Goal: Task Accomplishment & Management: Manage account settings

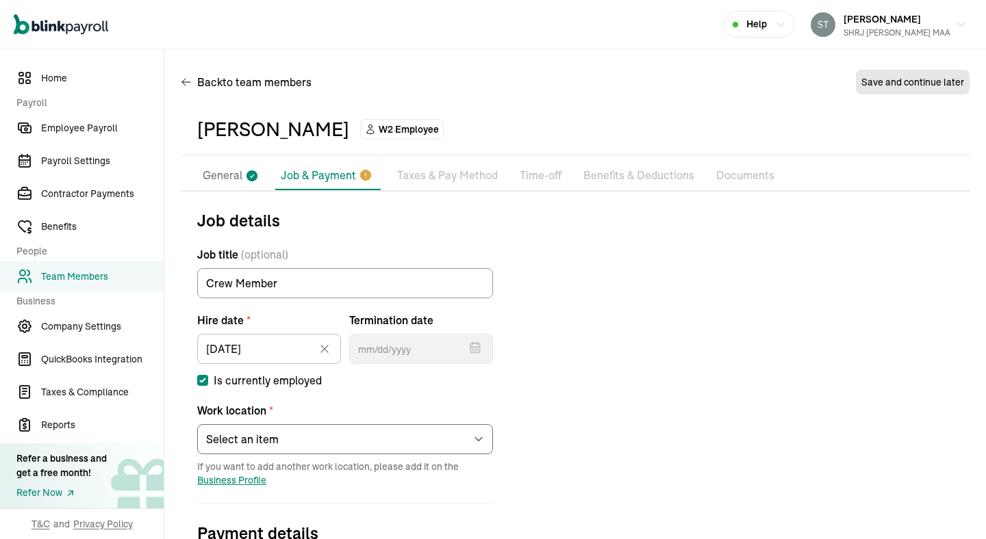
select select "[STREET_ADDRESS][PERSON_NAME]"
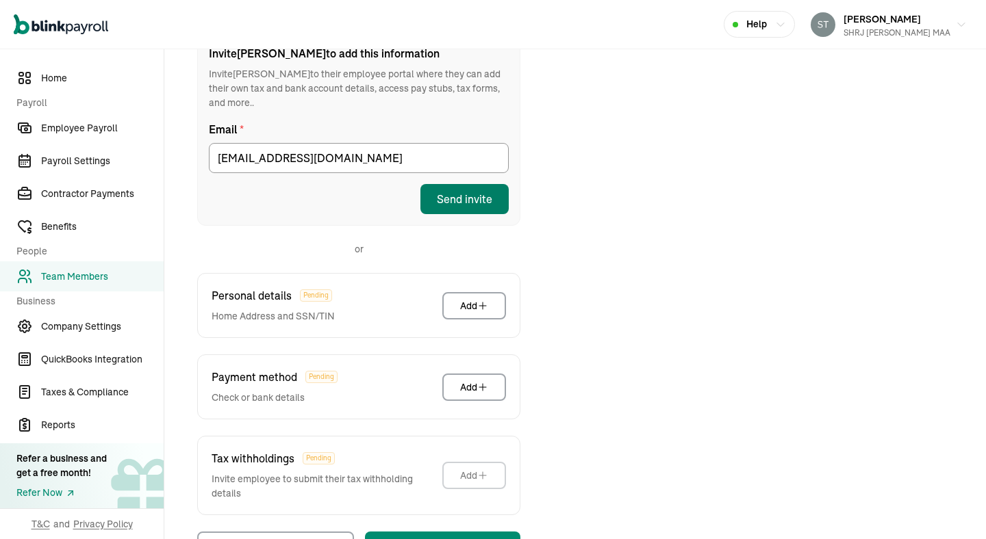
scroll to position [231, 0]
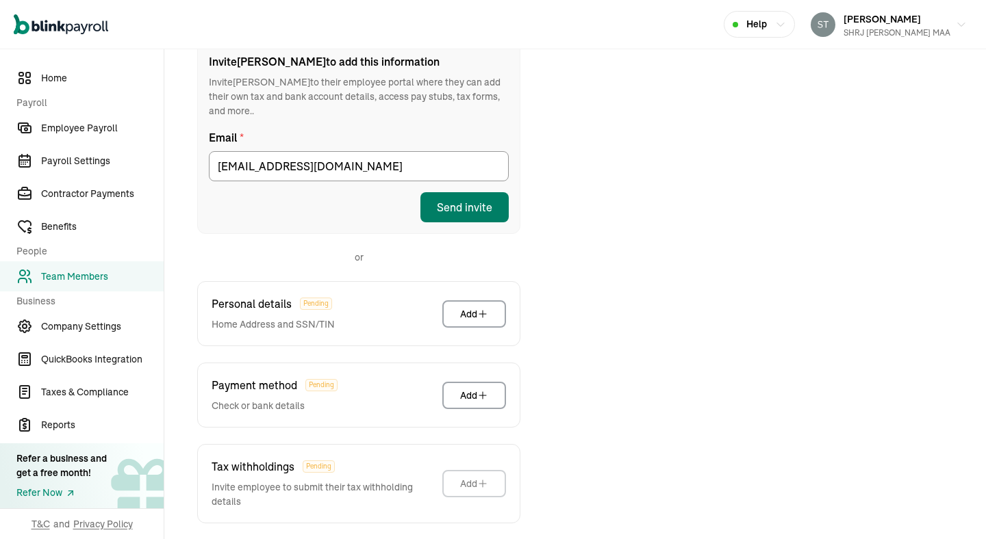
click at [480, 199] on div "Send invite" at bounding box center [464, 207] width 55 height 16
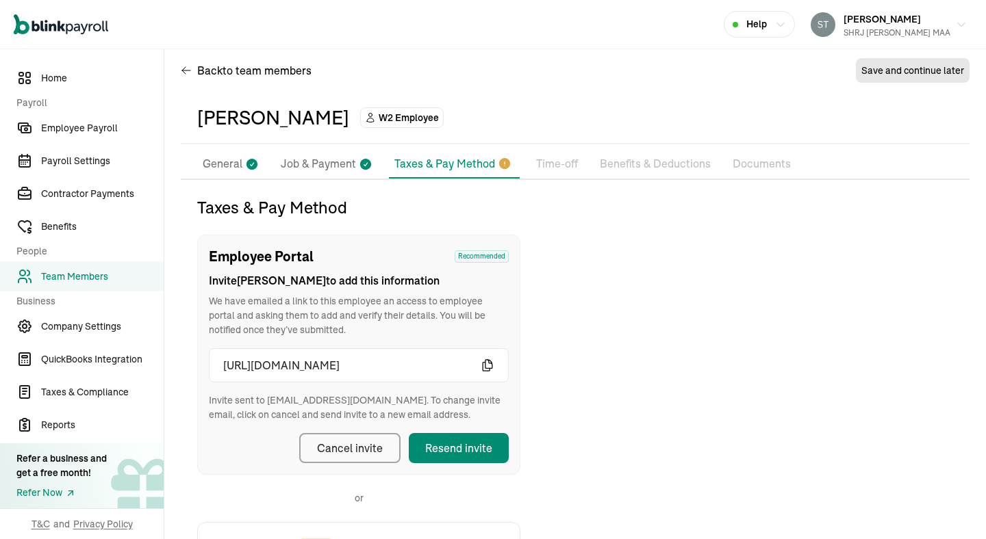
scroll to position [0, 0]
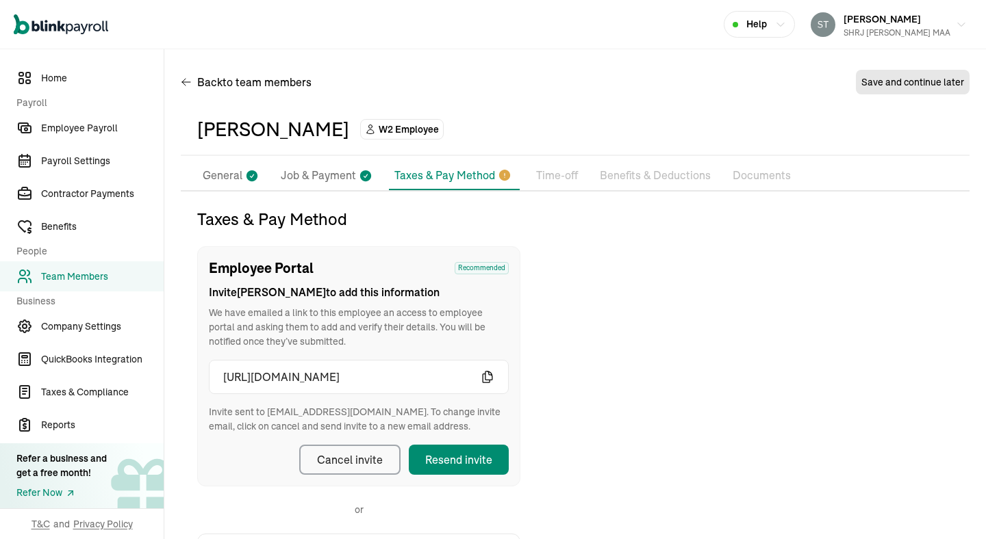
click at [689, 231] on div "Taxes & Pay Method Employee Portal Recommended Invite Aida to add this informat…" at bounding box center [575, 515] width 789 height 615
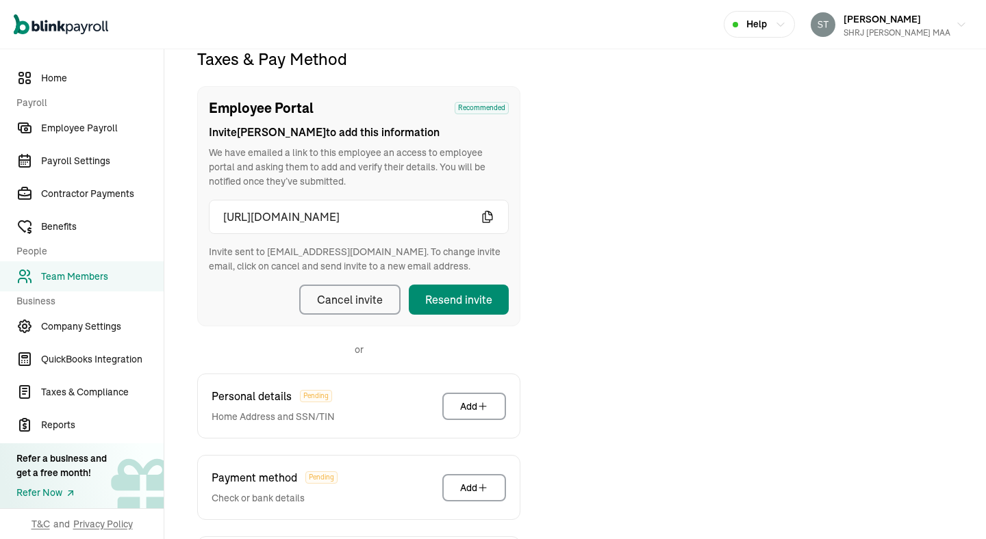
scroll to position [162, 0]
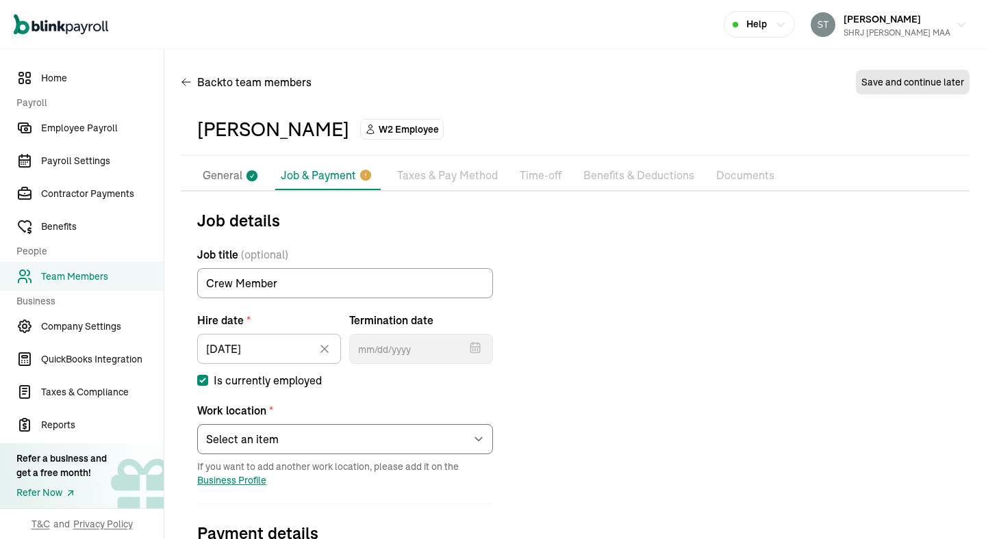
select select "[STREET_ADDRESS][PERSON_NAME]"
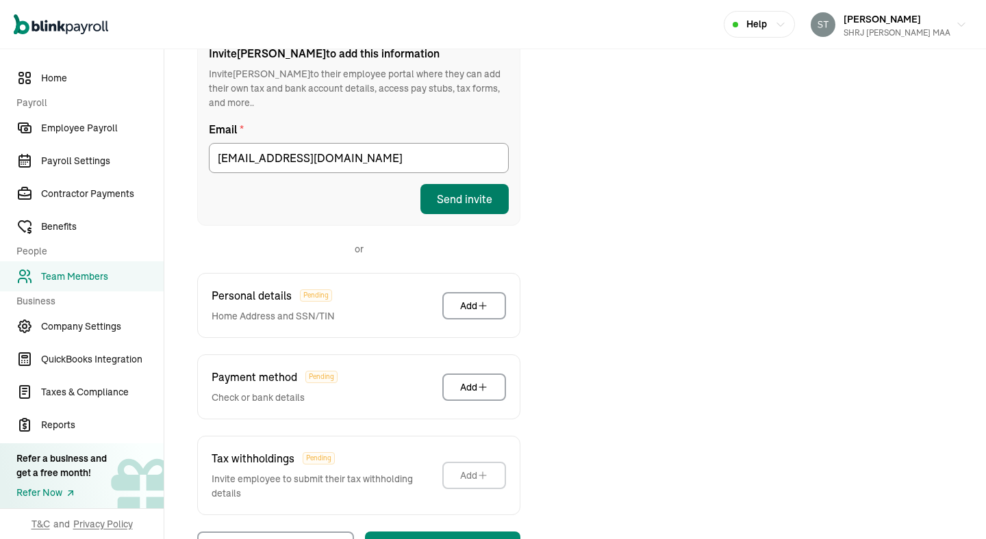
scroll to position [231, 0]
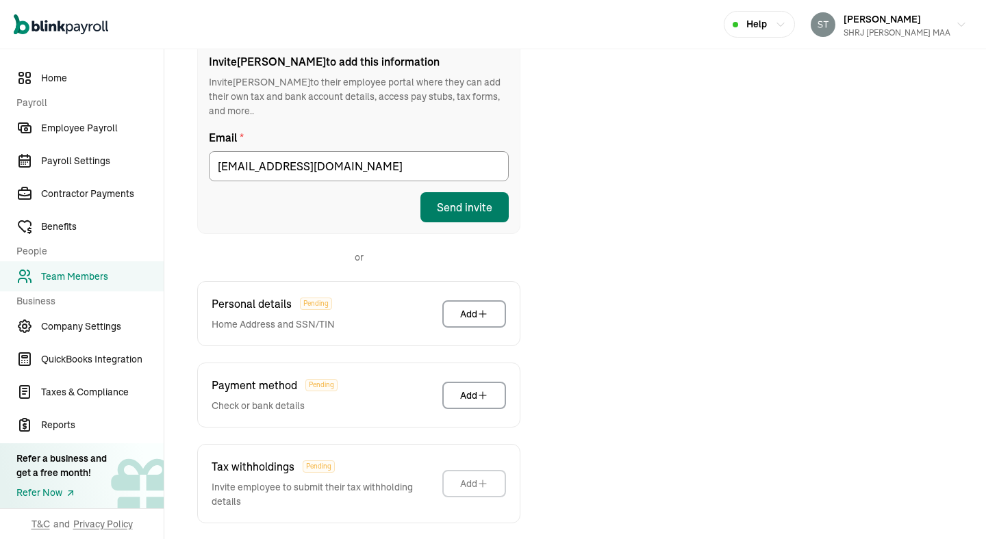
click at [480, 199] on div "Send invite" at bounding box center [464, 207] width 55 height 16
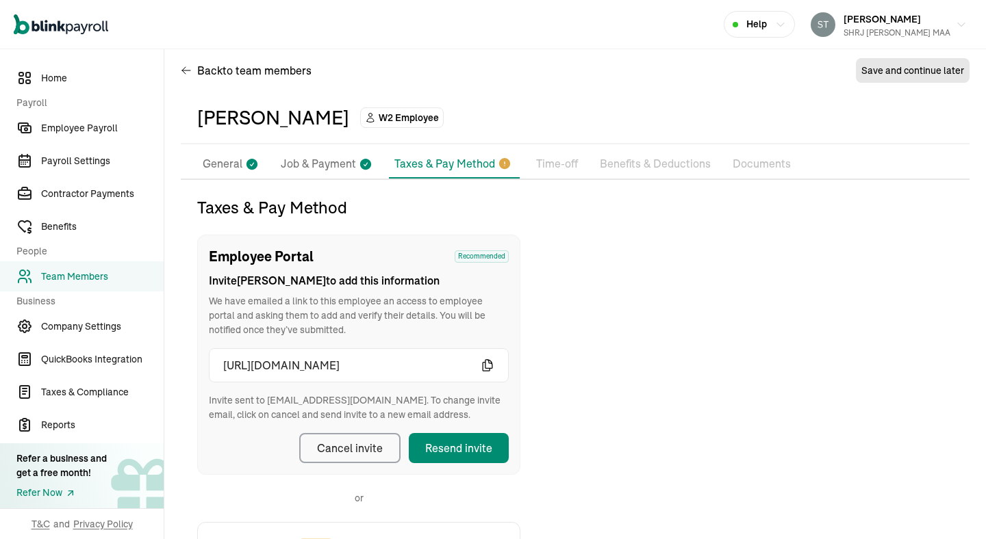
scroll to position [0, 0]
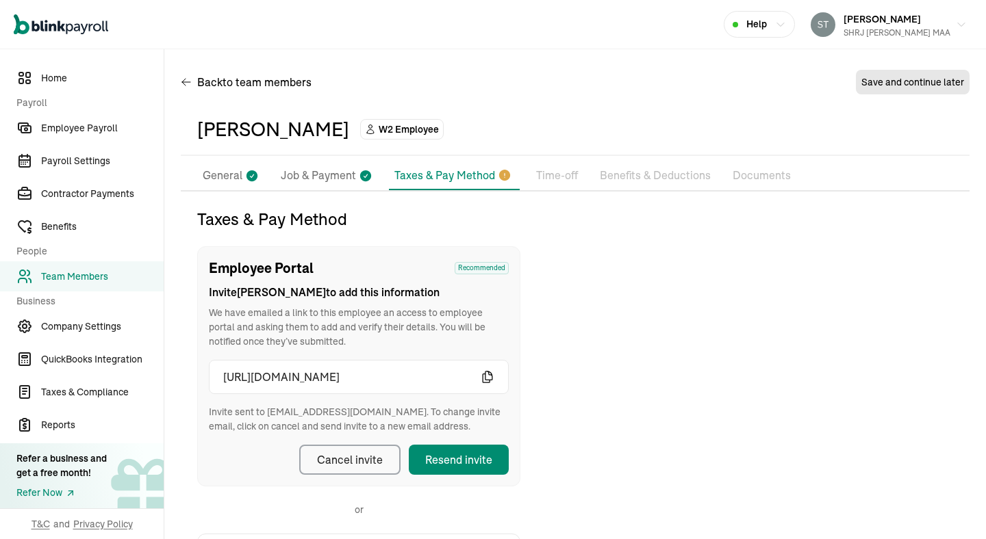
click at [689, 231] on div "Taxes & Pay Method Employee Portal Recommended Invite [PERSON_NAME] to add this…" at bounding box center [575, 515] width 789 height 615
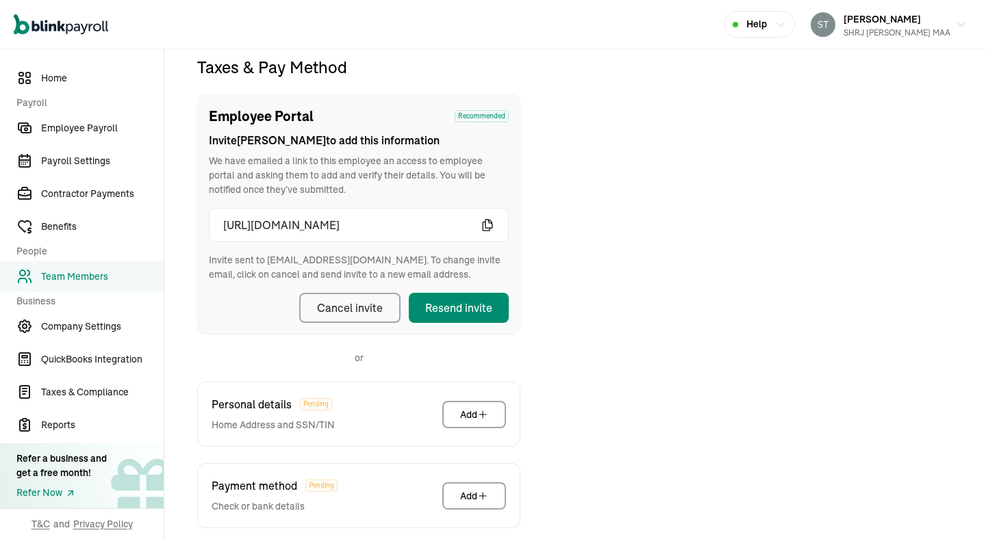
scroll to position [162, 0]
